Goal: Find specific page/section: Find specific page/section

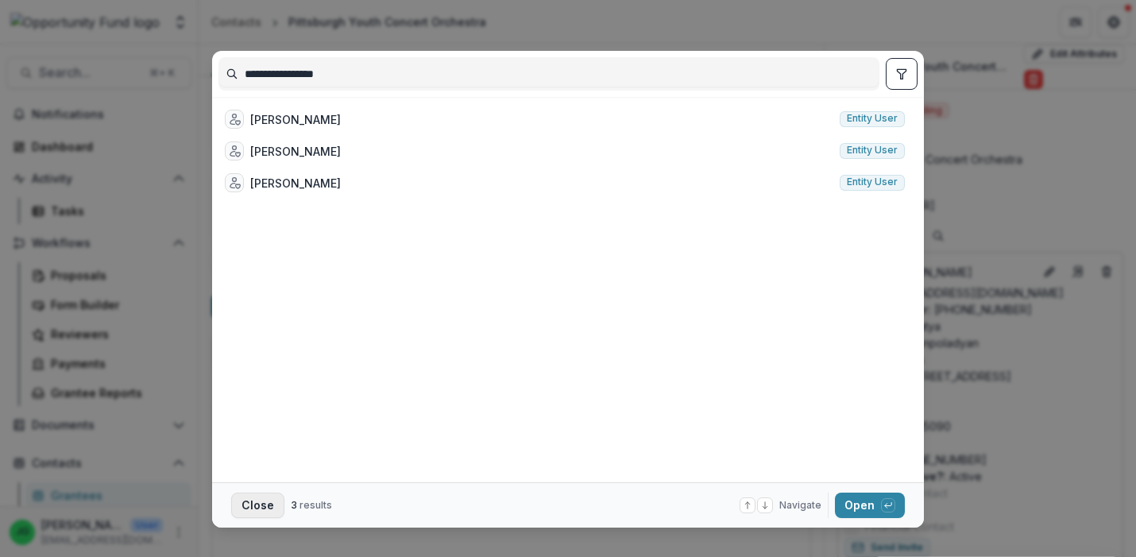
click at [243, 494] on button "Close" at bounding box center [257, 505] width 53 height 25
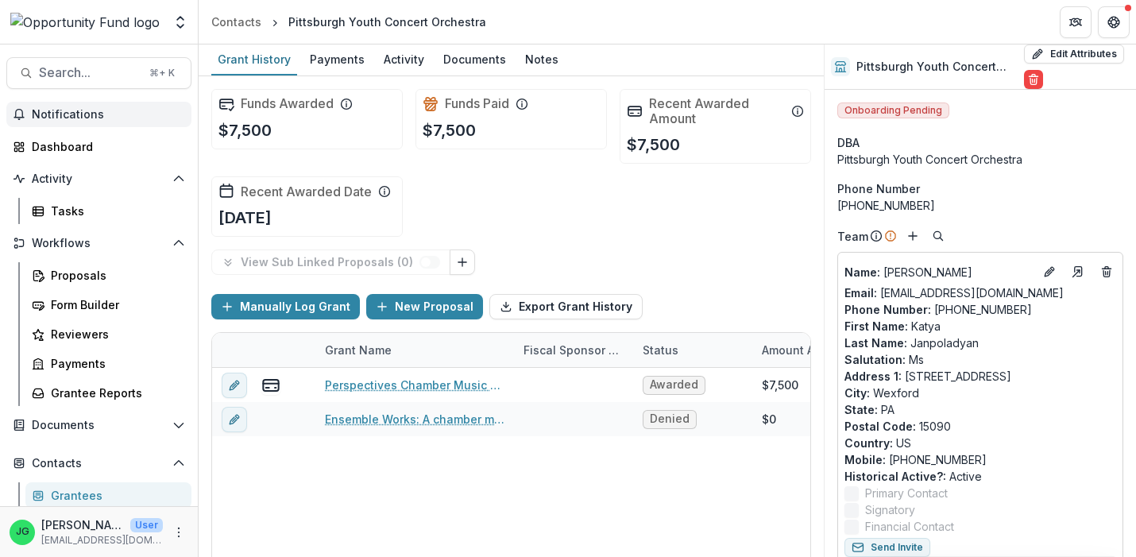
click at [63, 110] on span "Notifications" at bounding box center [108, 115] width 153 height 14
click at [105, 111] on span "Notifications" at bounding box center [100, 115] width 137 height 14
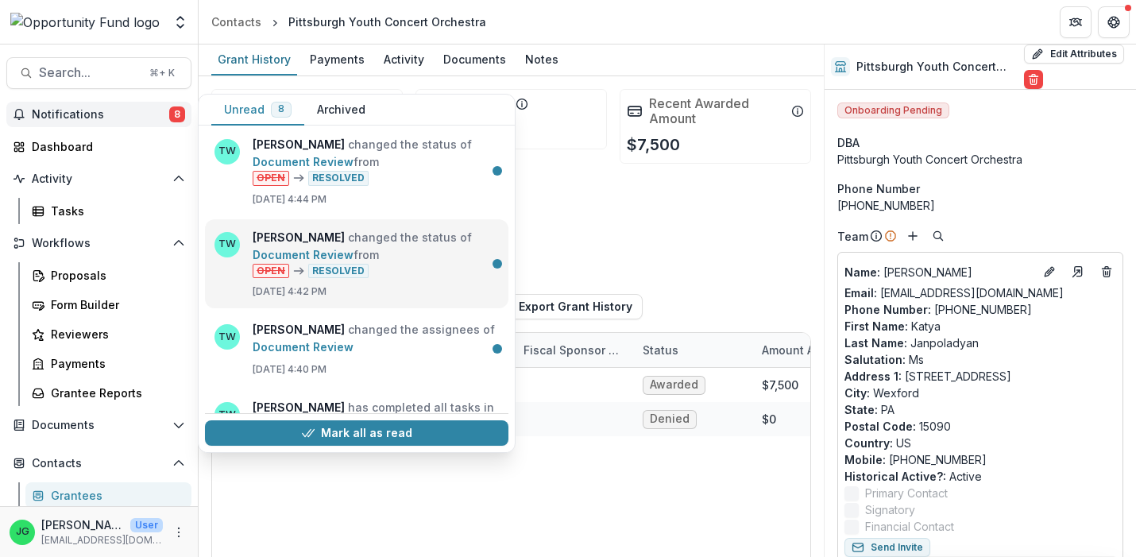
scroll to position [182, 0]
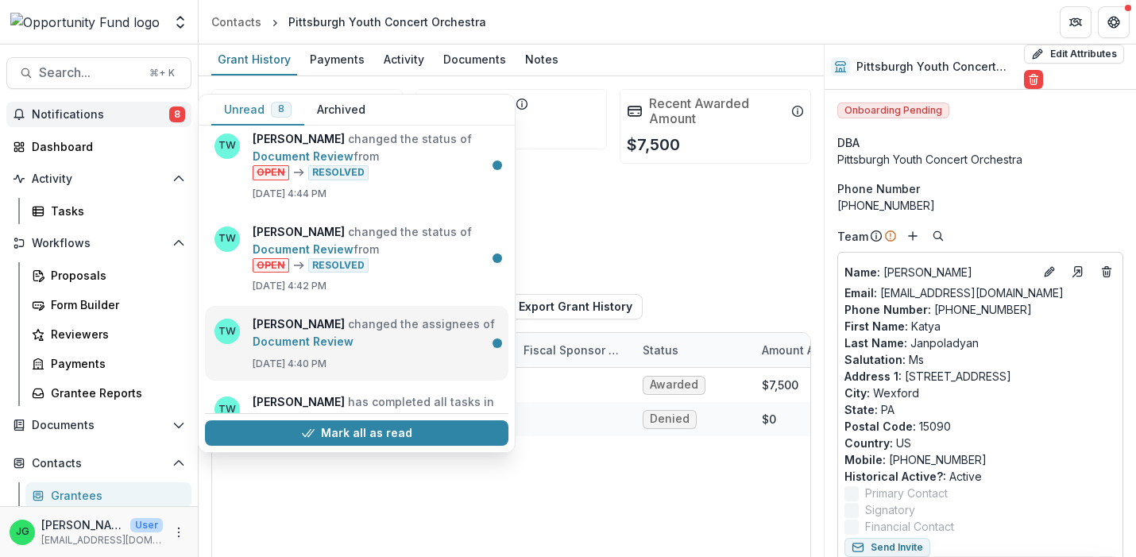
click at [354, 340] on link "Document Review" at bounding box center [303, 342] width 101 height 14
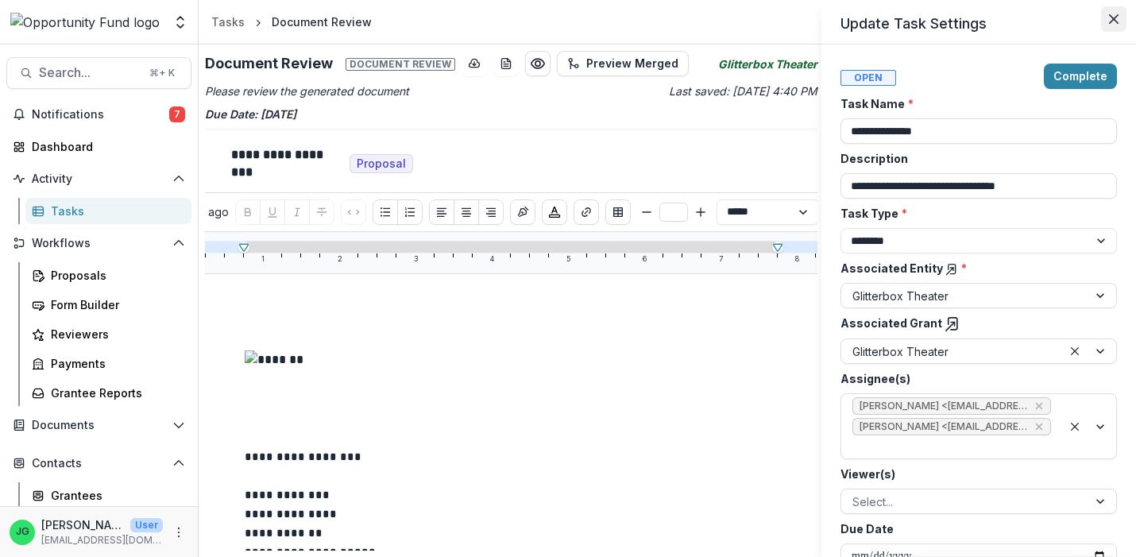
click at [1112, 20] on icon "Close" at bounding box center [1114, 19] width 10 height 10
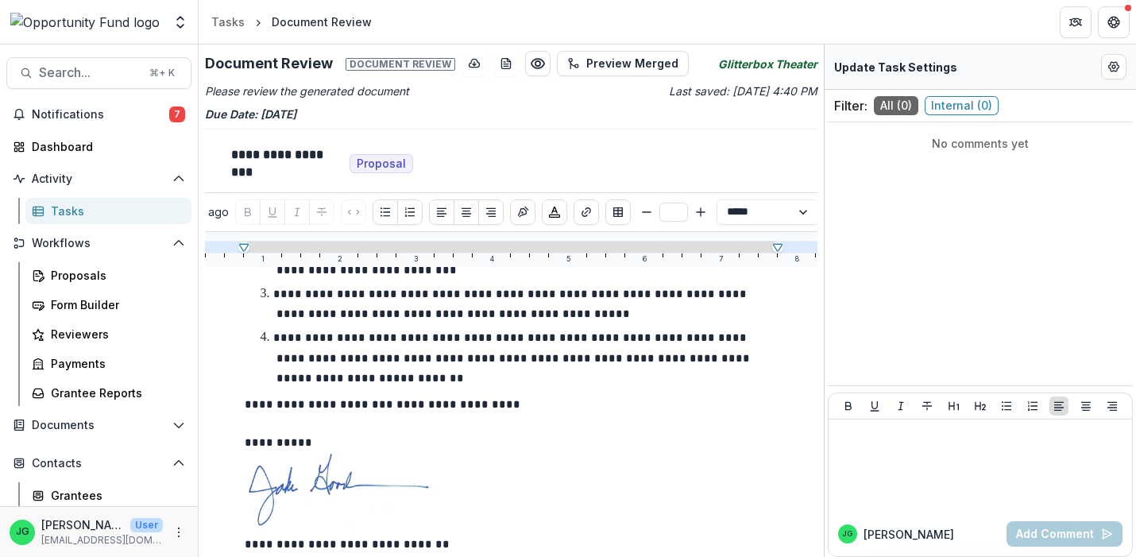
scroll to position [1483, 0]
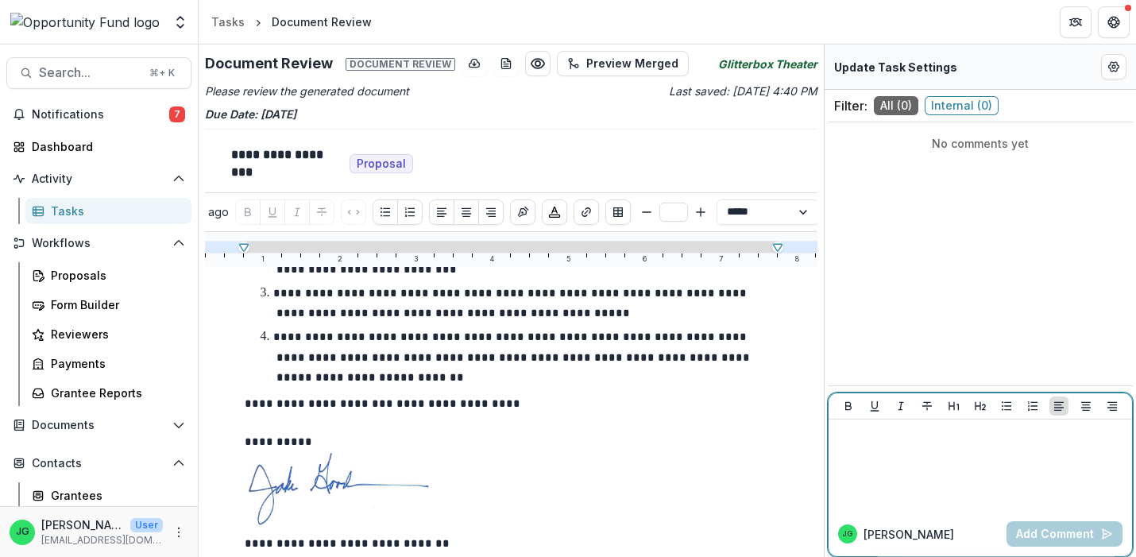
click at [924, 467] on div at bounding box center [980, 465] width 291 height 79
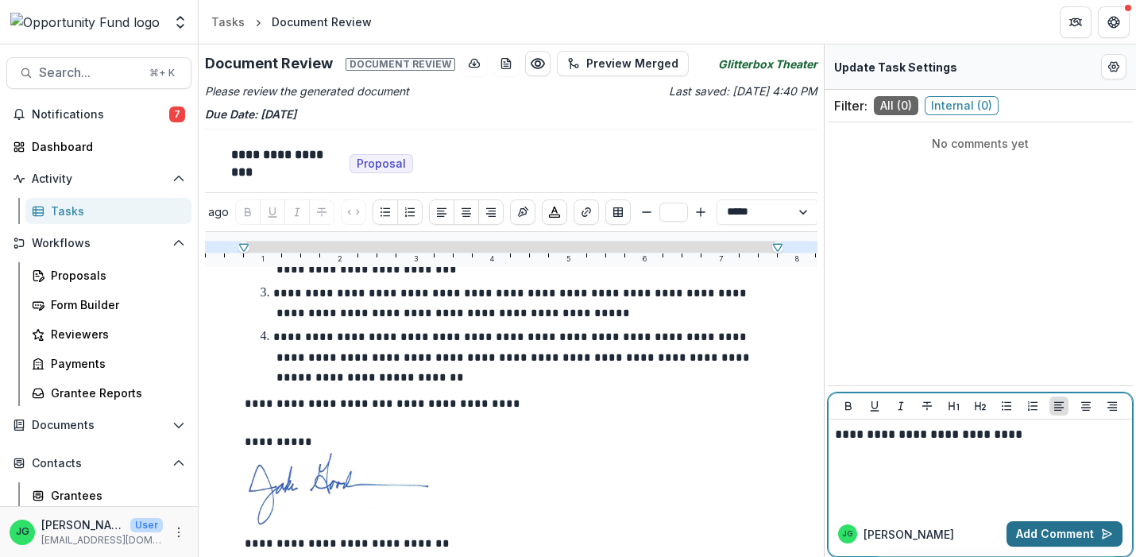
click at [1030, 531] on button "Add Comment" at bounding box center [1065, 533] width 116 height 25
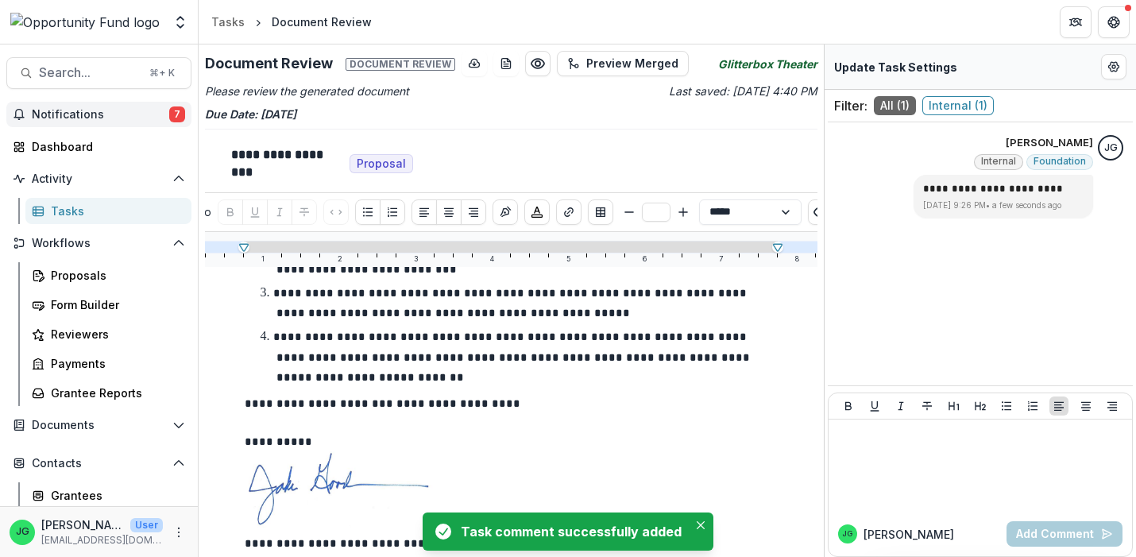
click at [111, 115] on span "Notifications" at bounding box center [100, 115] width 137 height 14
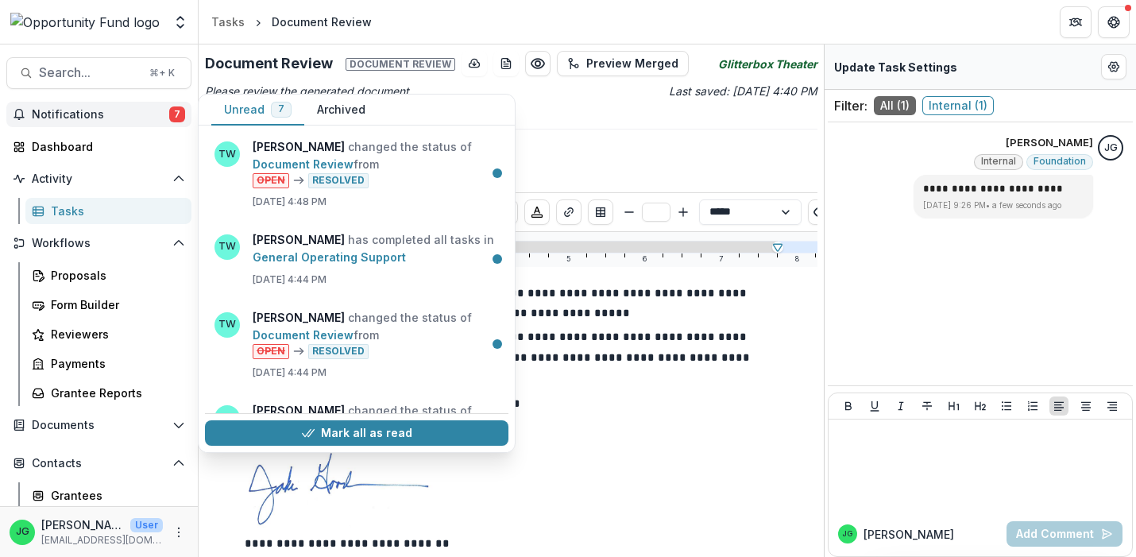
scroll to position [0, 0]
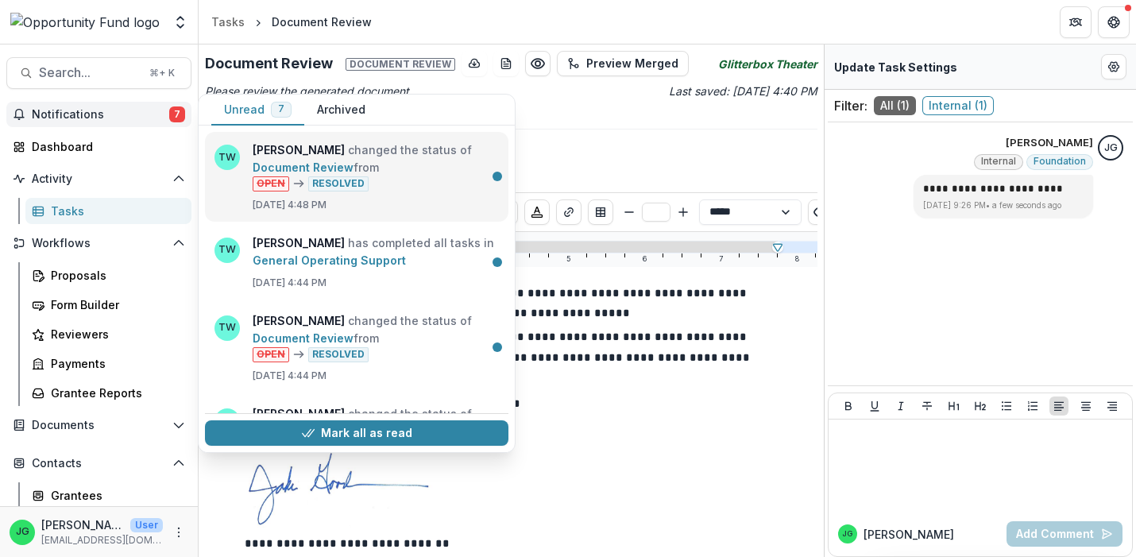
click at [354, 174] on link "Document Review" at bounding box center [303, 168] width 101 height 14
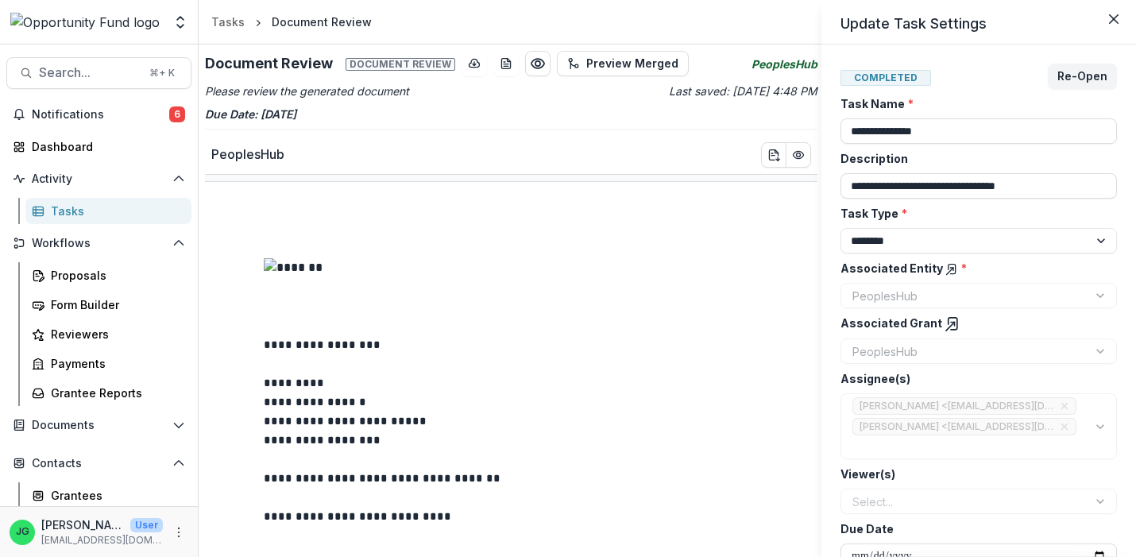
click at [120, 116] on div "**********" at bounding box center [568, 278] width 1136 height 557
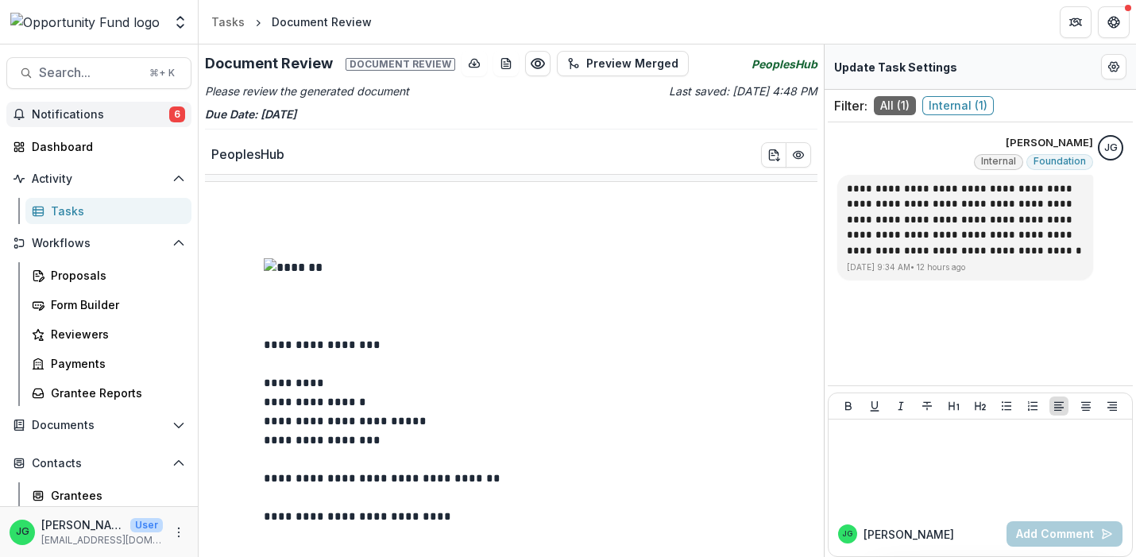
click at [84, 118] on span "Notifications" at bounding box center [100, 115] width 137 height 14
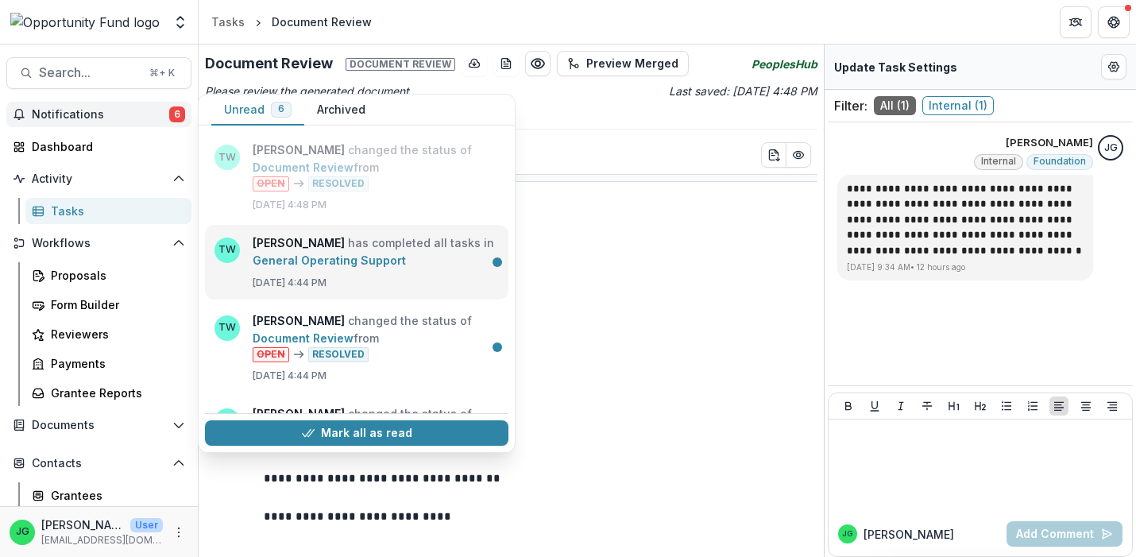
click at [312, 267] on link "General Operating Support" at bounding box center [329, 261] width 153 height 14
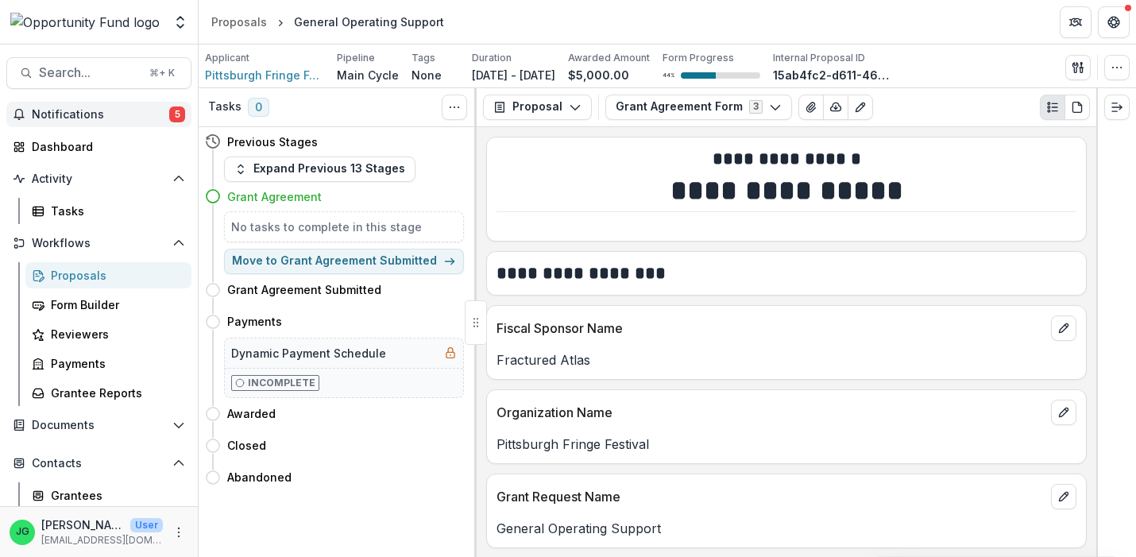
click at [99, 117] on span "Notifications" at bounding box center [100, 115] width 137 height 14
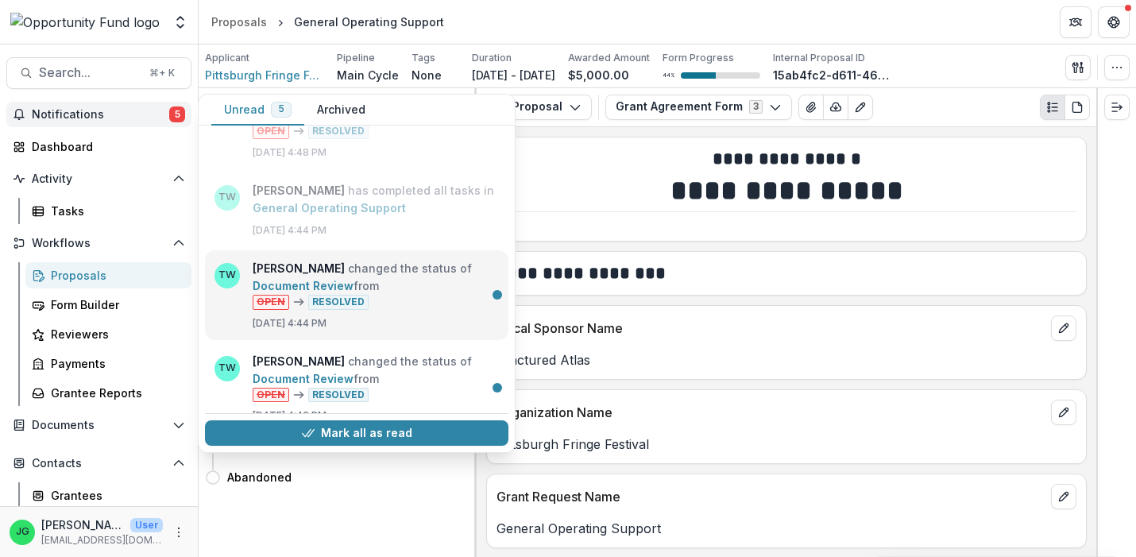
scroll to position [67, 0]
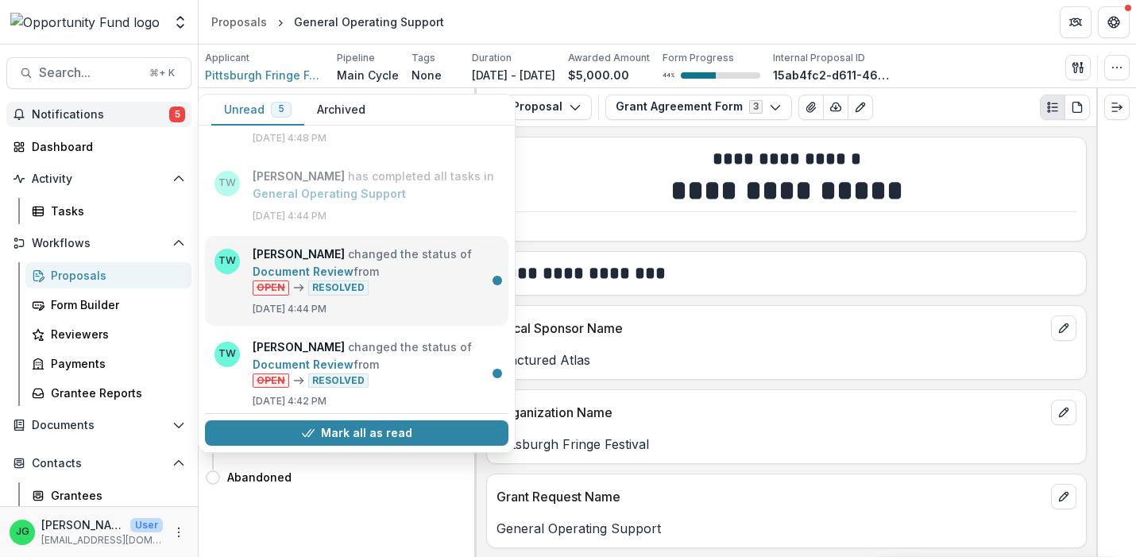
click at [302, 270] on link "Document Review" at bounding box center [303, 272] width 101 height 14
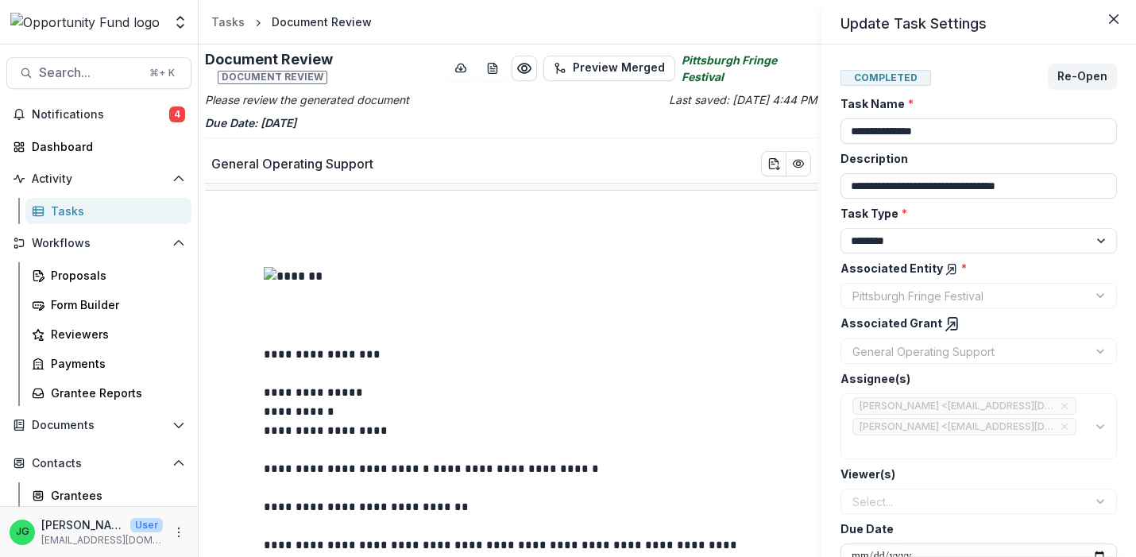
click at [111, 108] on div "**********" at bounding box center [568, 278] width 1136 height 557
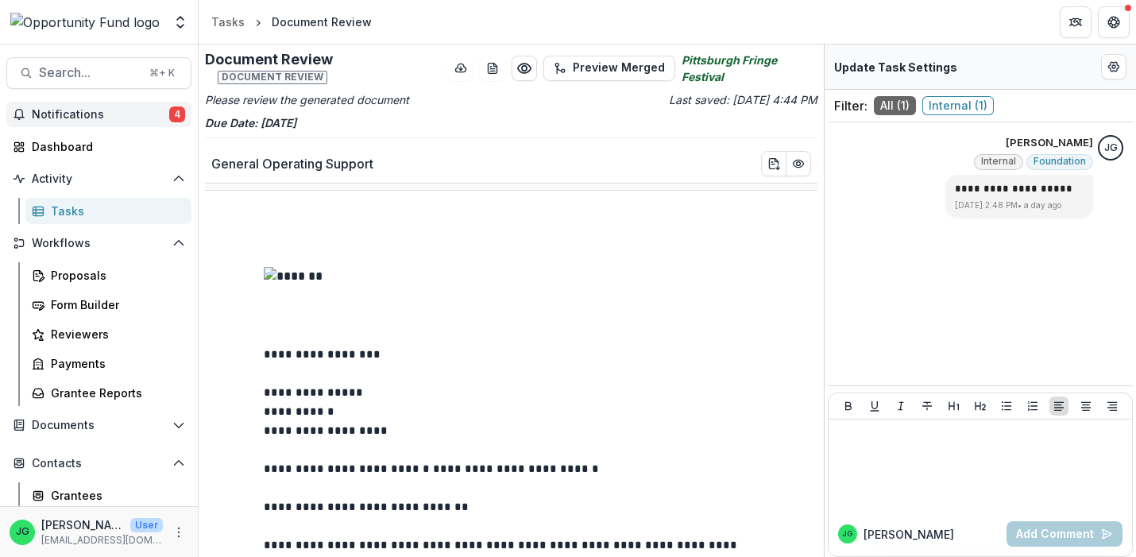
click at [80, 118] on span "Notifications" at bounding box center [100, 115] width 137 height 14
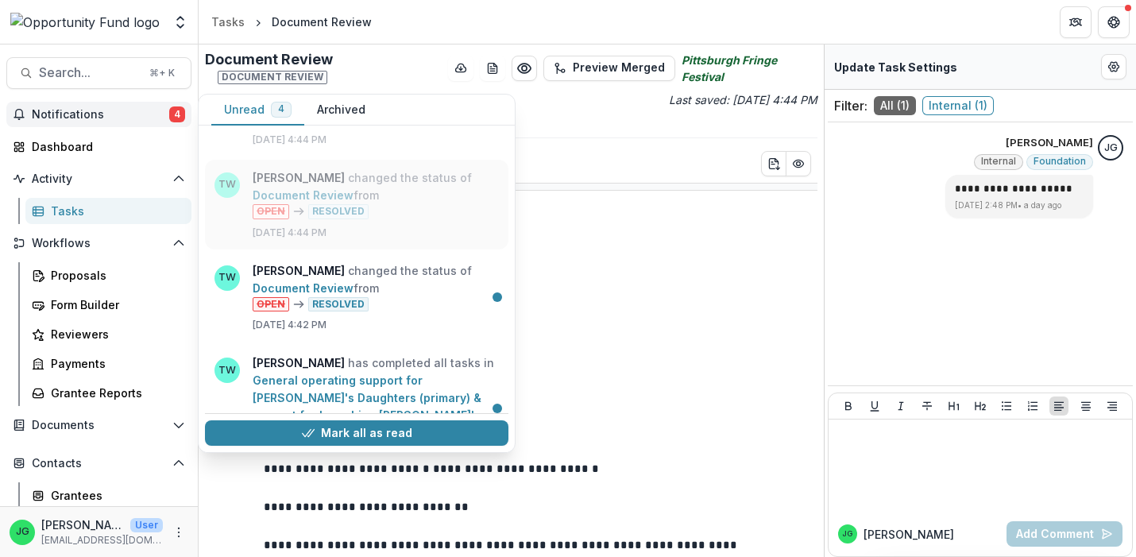
scroll to position [144, 0]
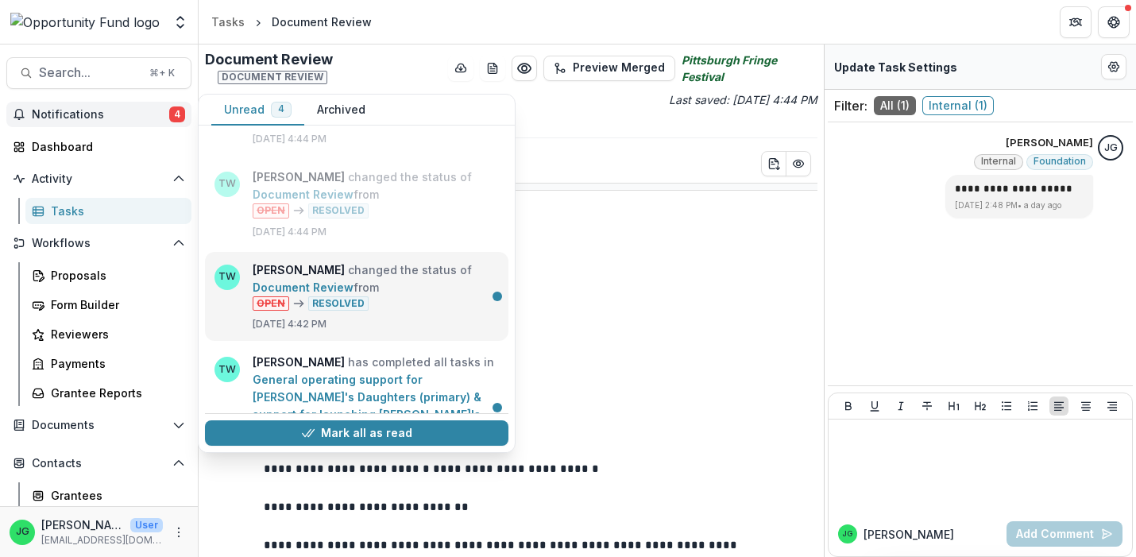
click at [308, 281] on link "Document Review" at bounding box center [303, 288] width 101 height 14
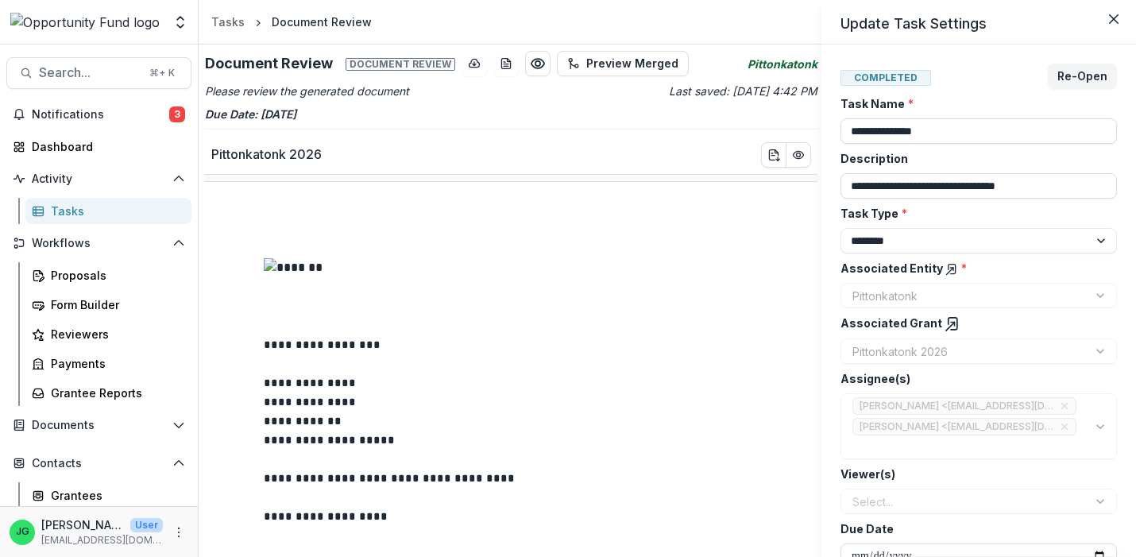
click at [373, 419] on div "**********" at bounding box center [568, 278] width 1136 height 557
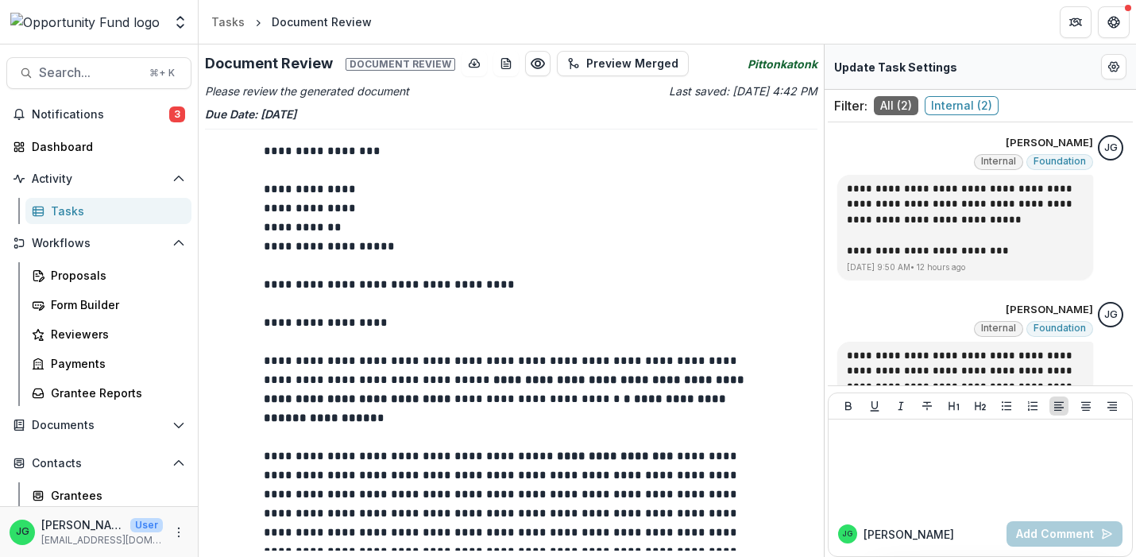
scroll to position [198, 0]
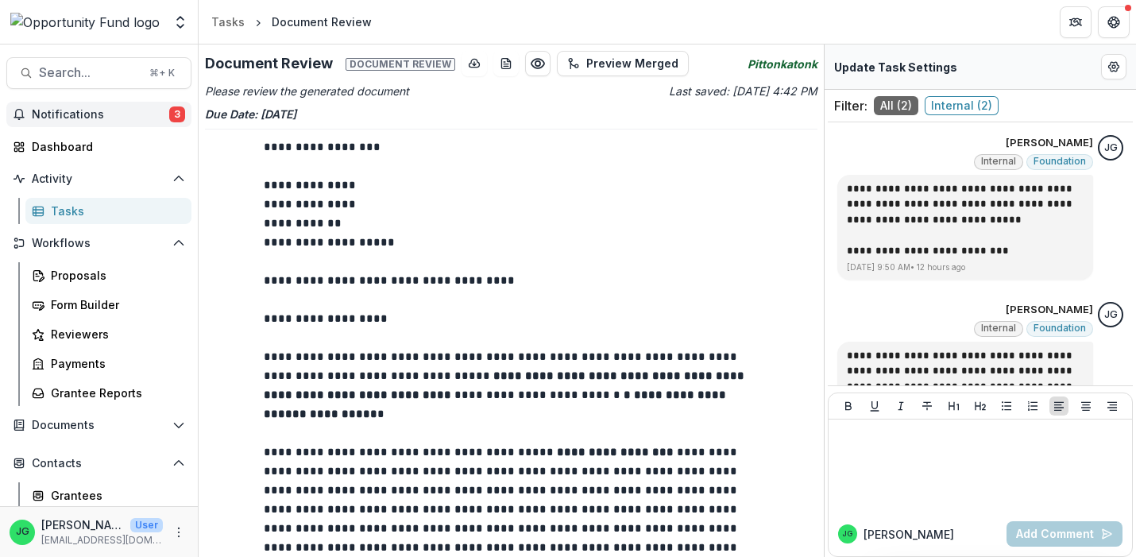
click at [93, 111] on span "Notifications" at bounding box center [100, 115] width 137 height 14
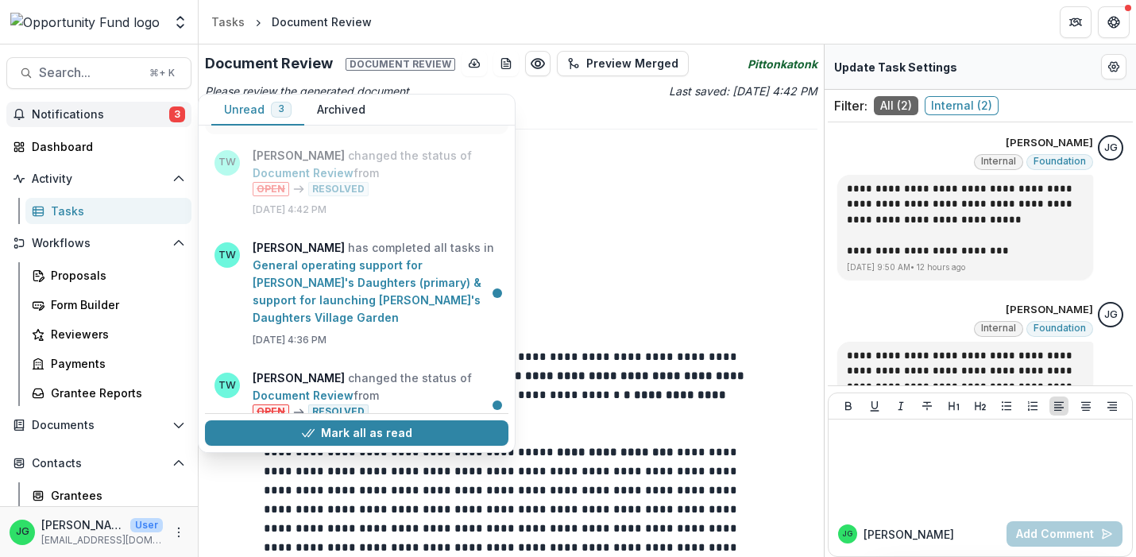
scroll to position [374, 0]
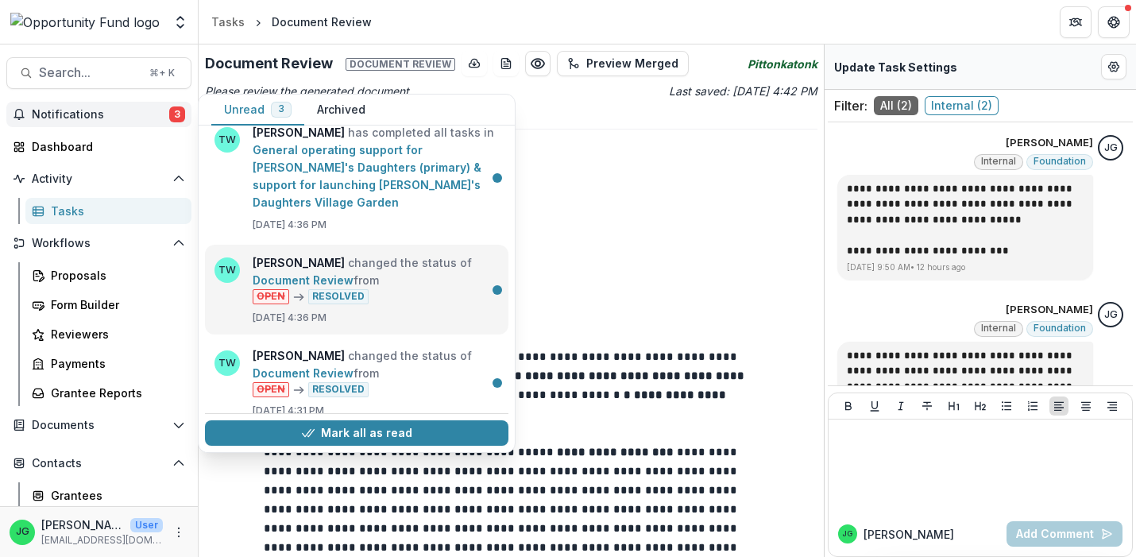
click at [325, 273] on link "Document Review" at bounding box center [303, 280] width 101 height 14
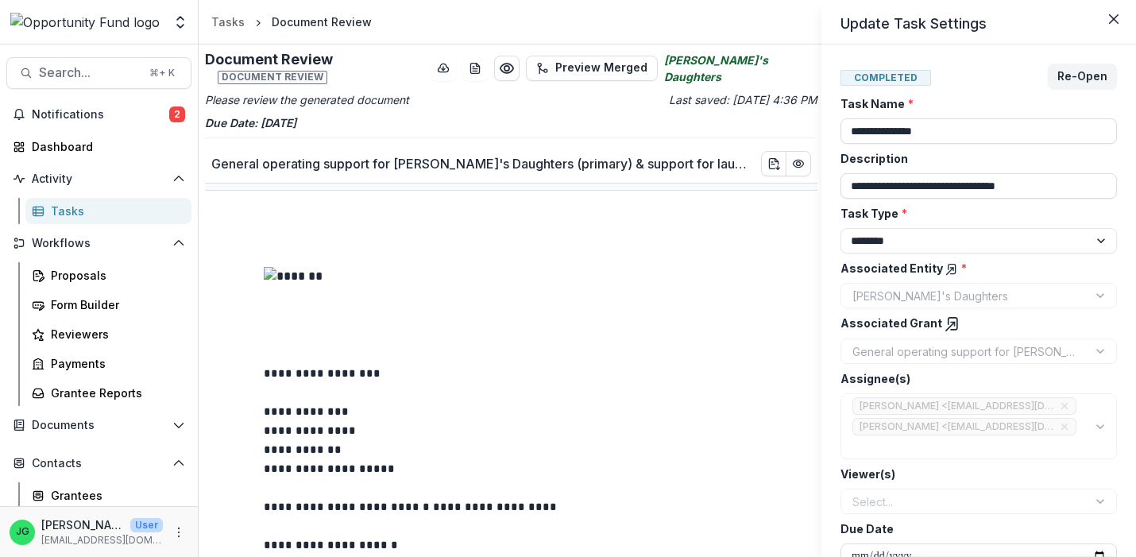
click at [74, 110] on div "**********" at bounding box center [568, 278] width 1136 height 557
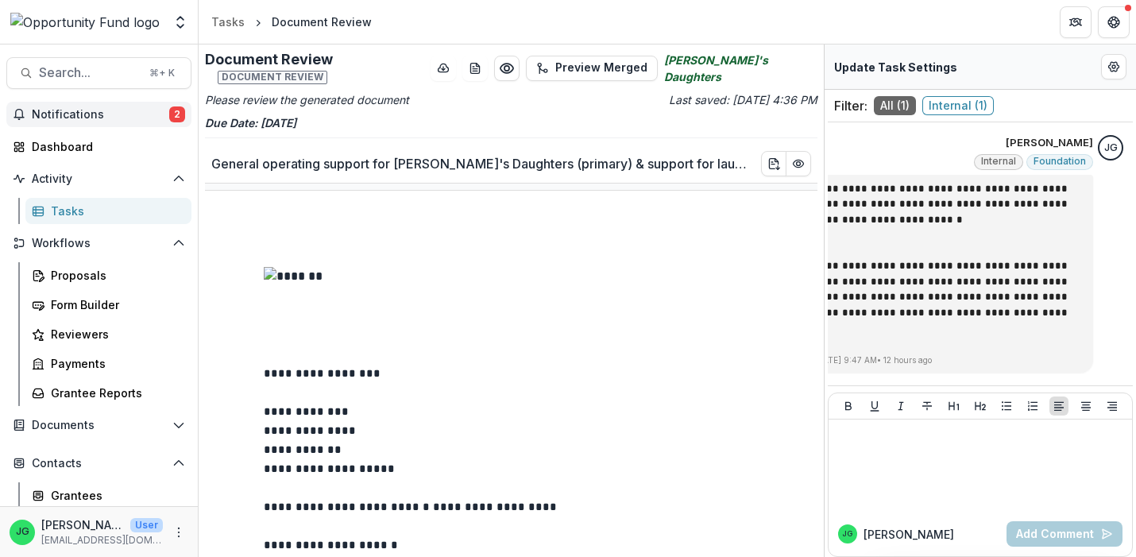
click at [72, 114] on span "Notifications" at bounding box center [100, 115] width 137 height 14
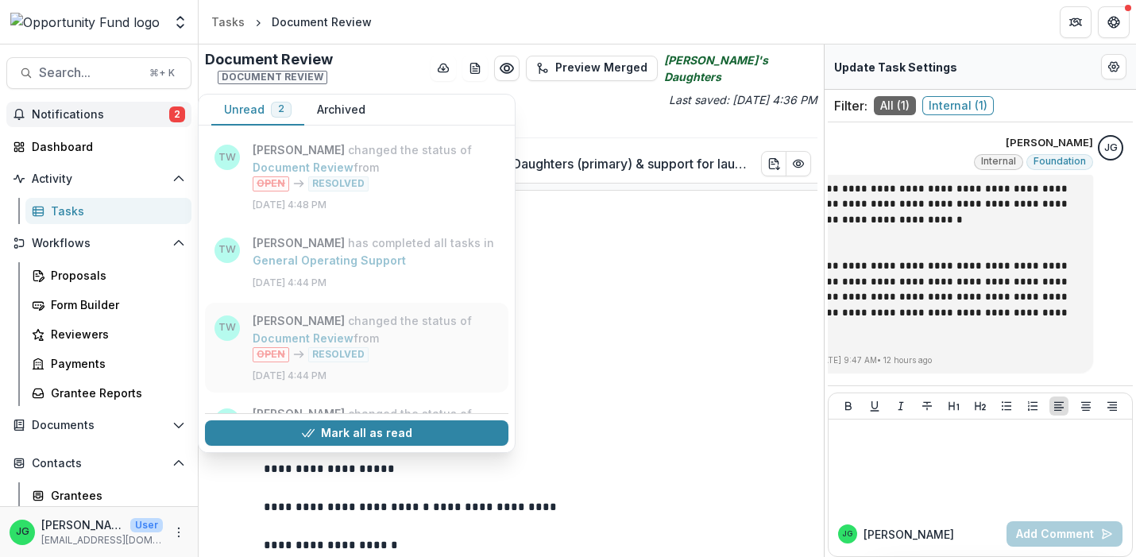
scroll to position [374, 0]
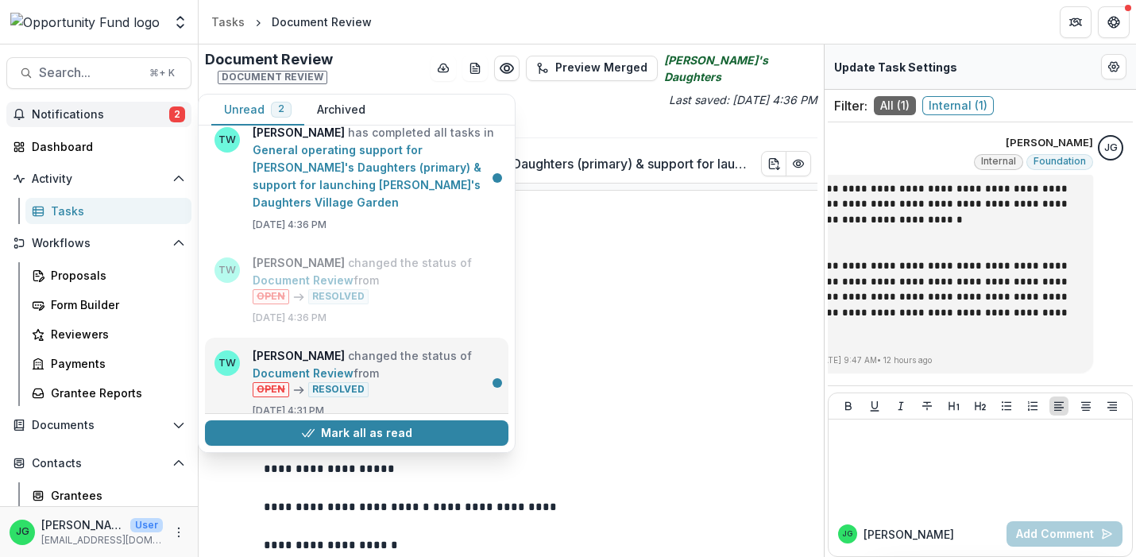
click at [287, 370] on link "Document Review" at bounding box center [303, 373] width 101 height 14
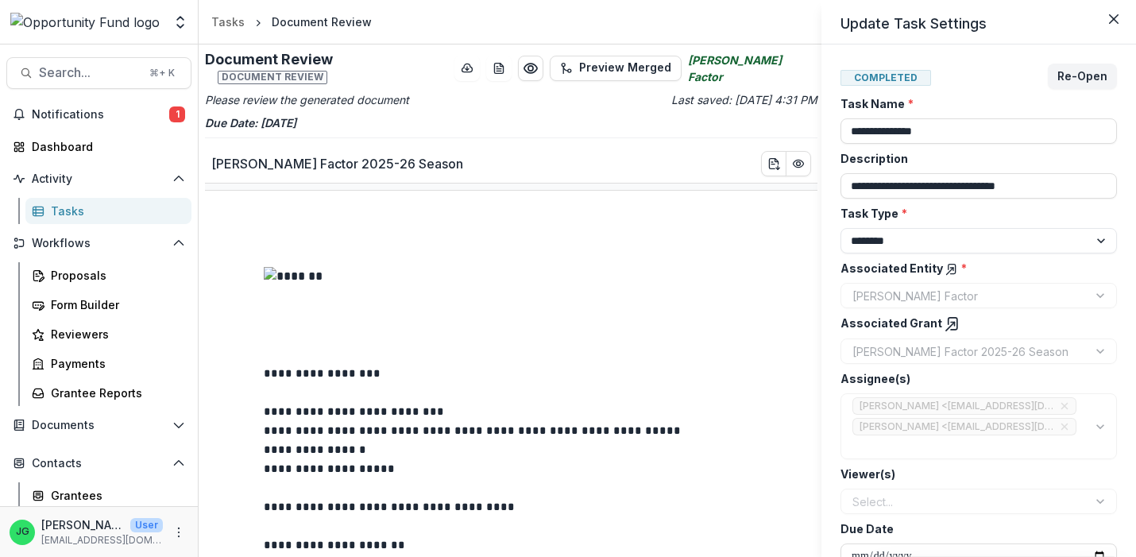
click at [85, 118] on div "**********" at bounding box center [568, 278] width 1136 height 557
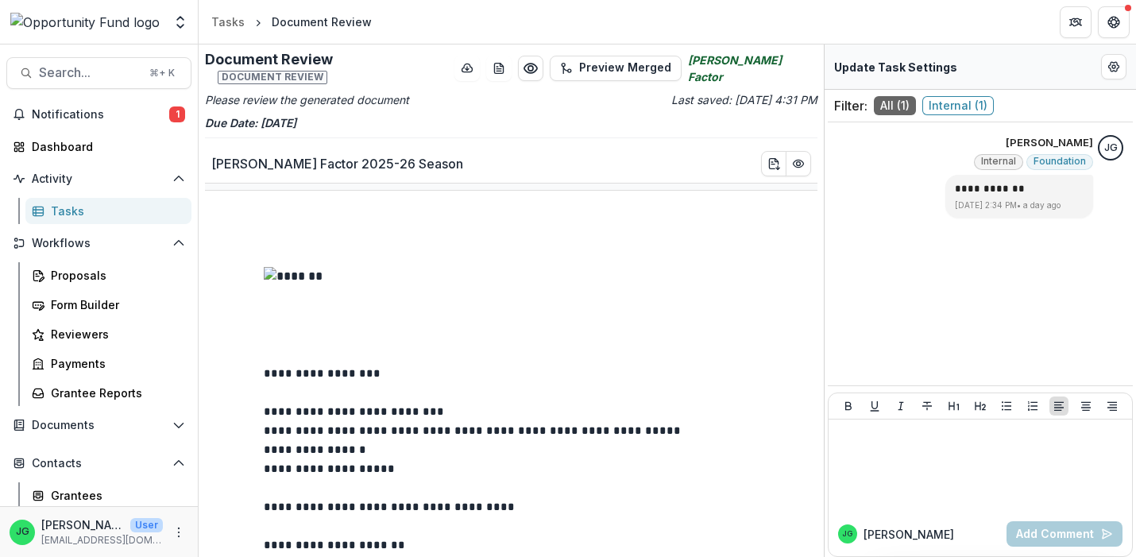
click at [85, 118] on span "Notifications" at bounding box center [100, 115] width 137 height 14
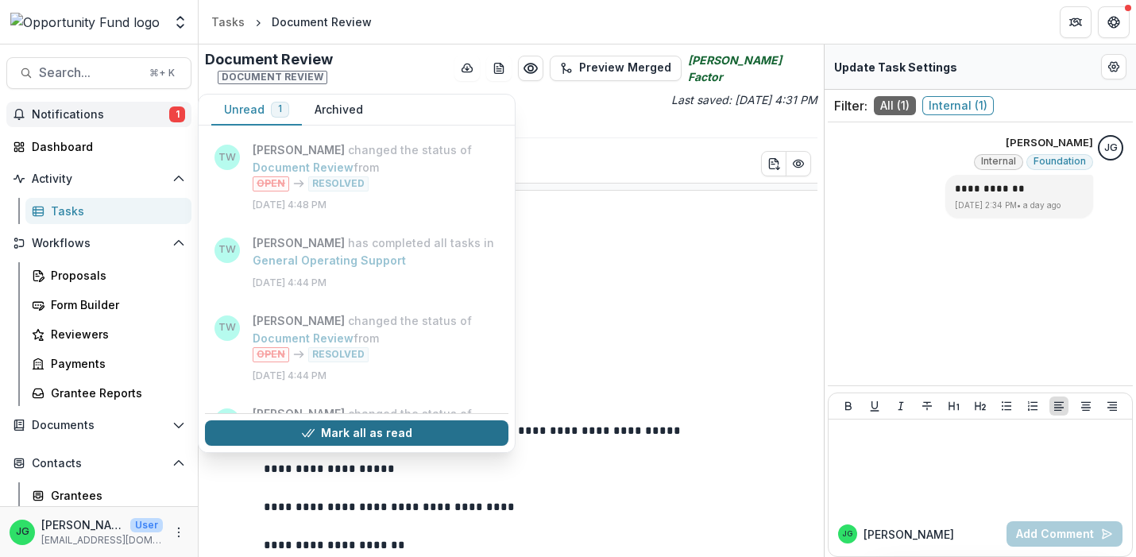
click at [257, 427] on button "Mark all as read" at bounding box center [357, 432] width 304 height 25
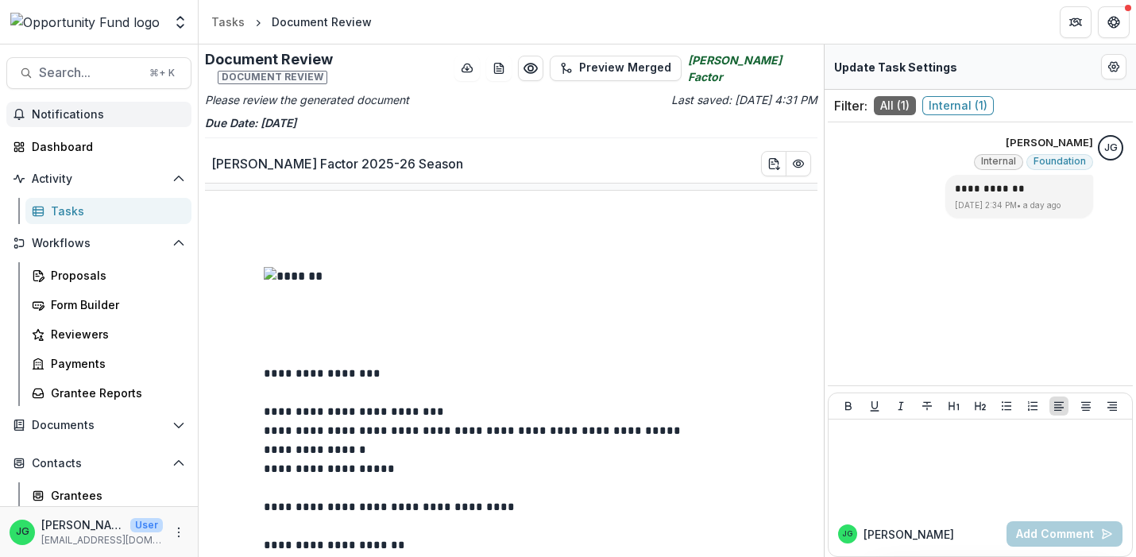
click at [388, 394] on p "**********" at bounding box center [511, 431] width 494 height 172
click at [76, 141] on div "Dashboard" at bounding box center [105, 146] width 147 height 17
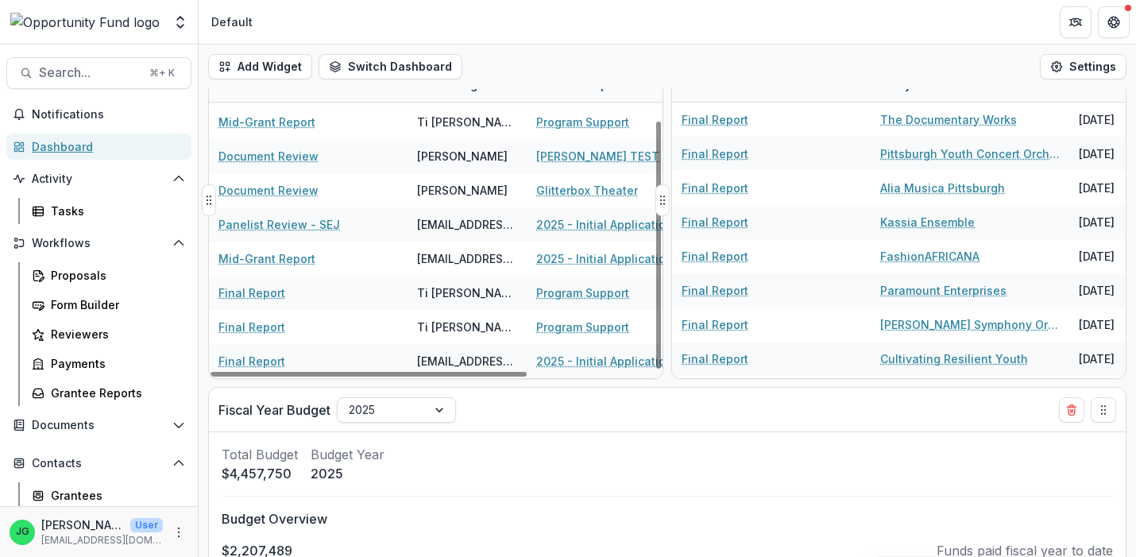
scroll to position [621, 0]
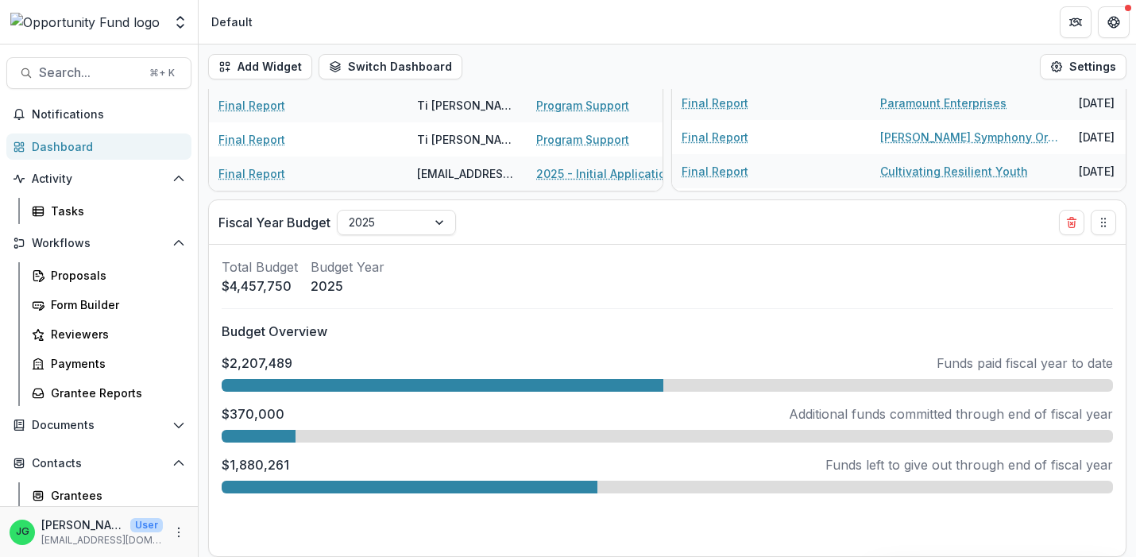
click at [77, 149] on div "Dashboard" at bounding box center [105, 146] width 147 height 17
click at [362, 256] on div "Total Budget $4,457,750 Budget Year 2025 Budget Overview $2,207,489 Funds paid …" at bounding box center [667, 401] width 917 height 312
click at [288, 268] on p "Total Budget" at bounding box center [260, 266] width 76 height 19
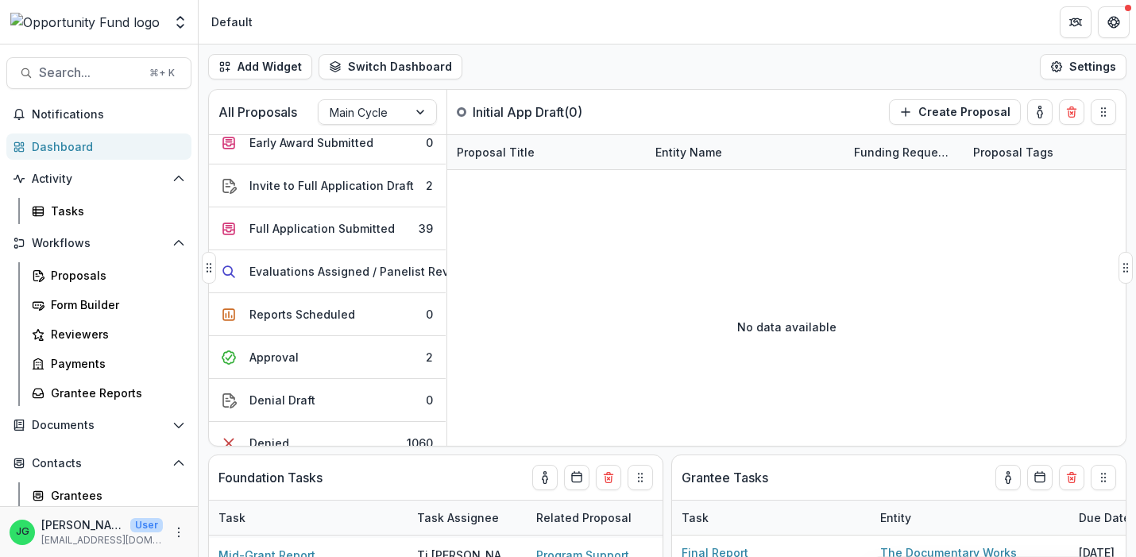
scroll to position [0, 1]
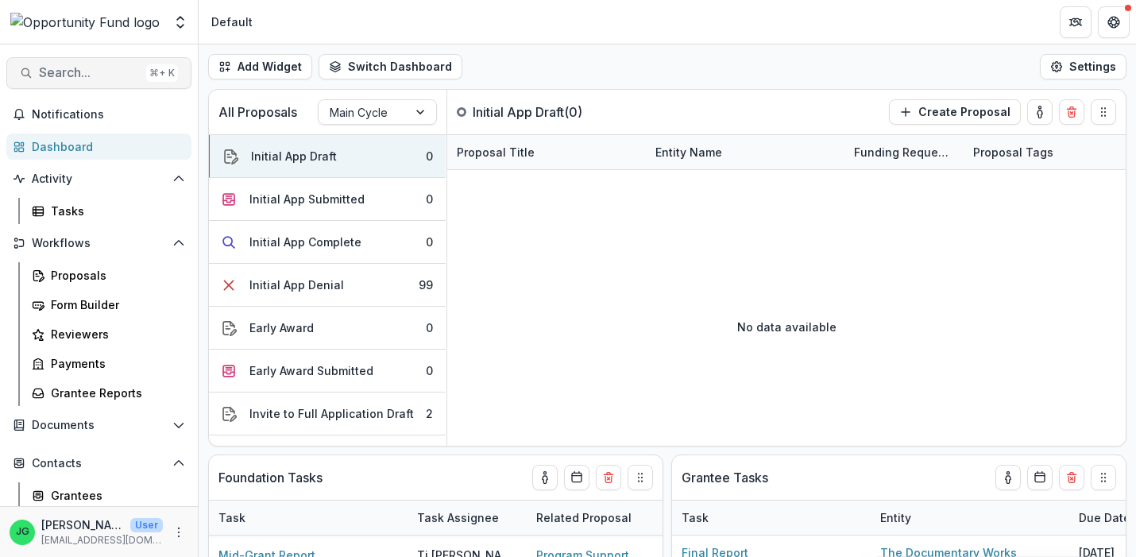
click at [95, 69] on span "Search..." at bounding box center [89, 72] width 101 height 15
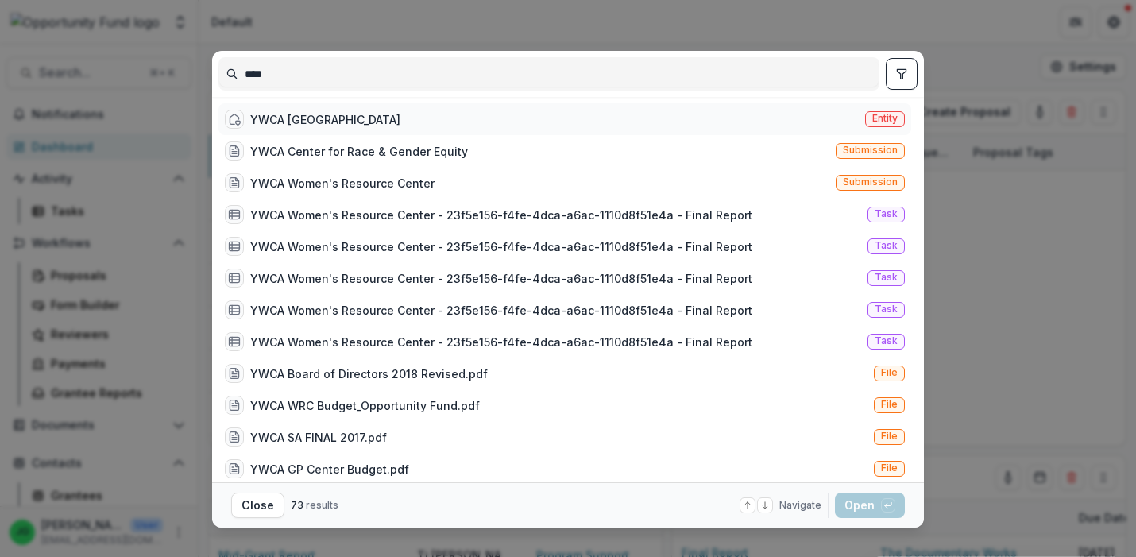
type input "****"
click at [350, 114] on div "YWCA Greater Pittsburgh" at bounding box center [325, 119] width 150 height 17
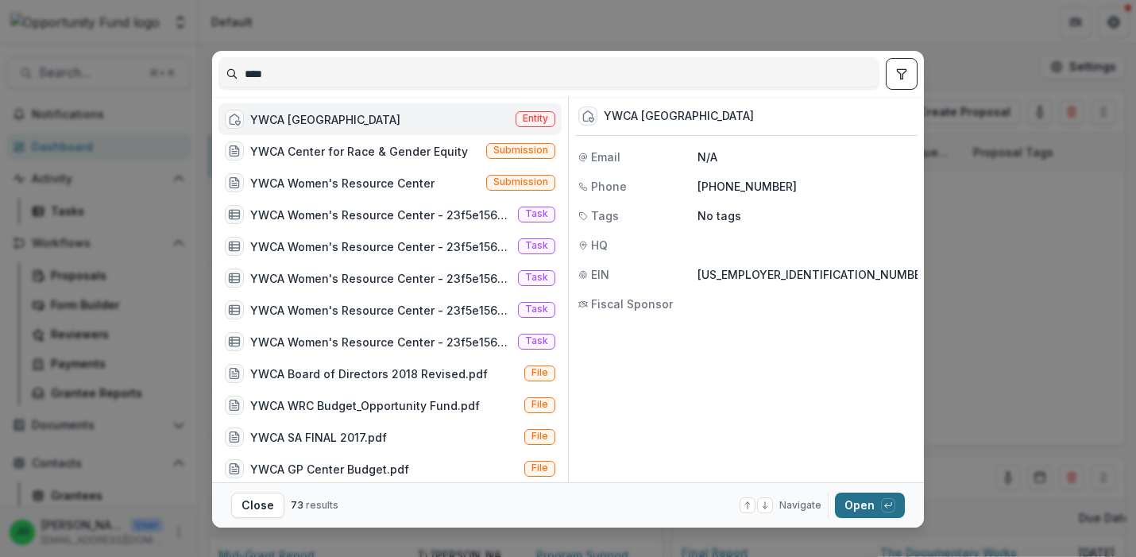
click at [866, 505] on button "Open with enter key" at bounding box center [870, 505] width 70 height 25
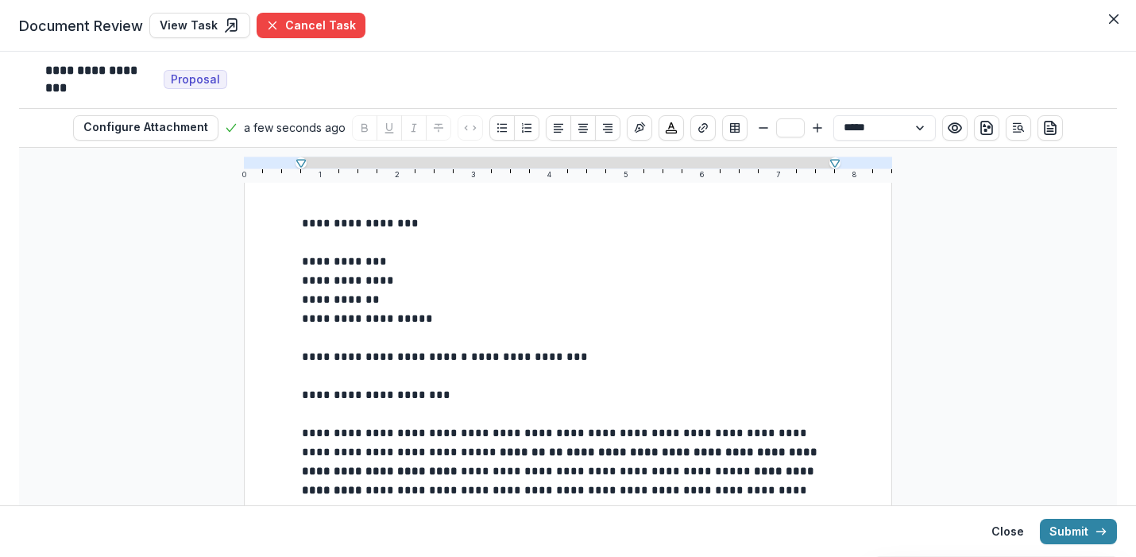
scroll to position [170, 0]
